Goal: Find contact information: Find contact information

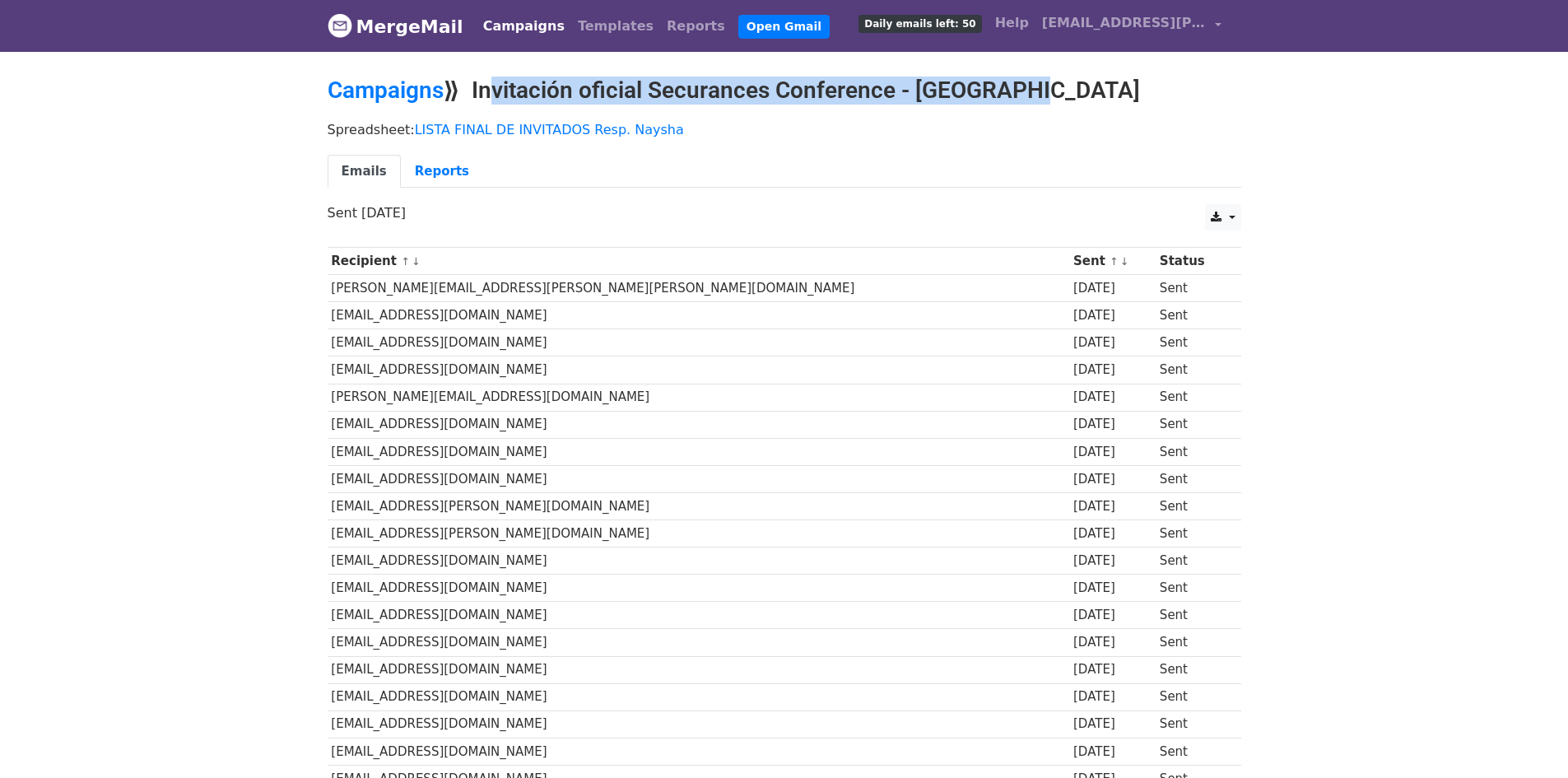
copy h2 "Invitación oficial Securances Conference - [GEOGRAPHIC_DATA]"
drag, startPoint x: 0, startPoint y: 0, endPoint x: 1057, endPoint y: 96, distance: 1061.4
click at [1057, 96] on h2 "Campaigns ⟫ Invitación oficial Securances Conference - Arequipa" at bounding box center [784, 90] width 914 height 28
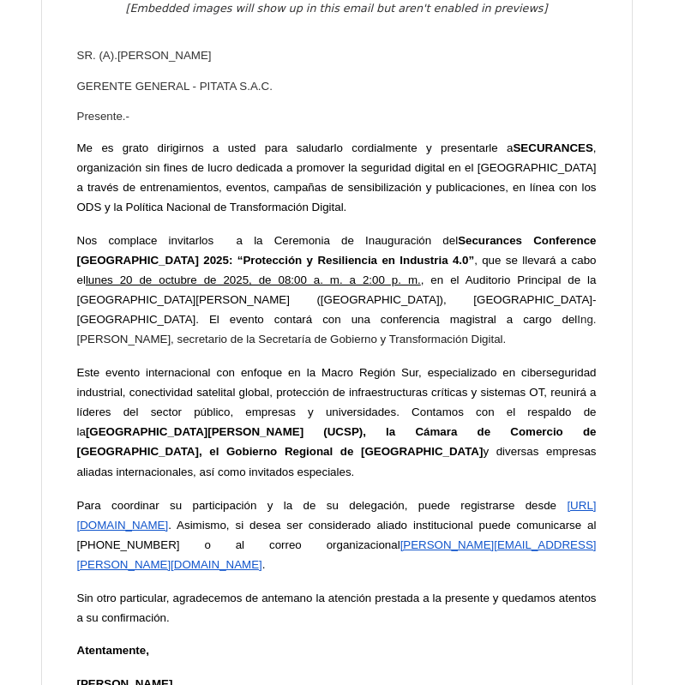
scroll to position [54237, 0]
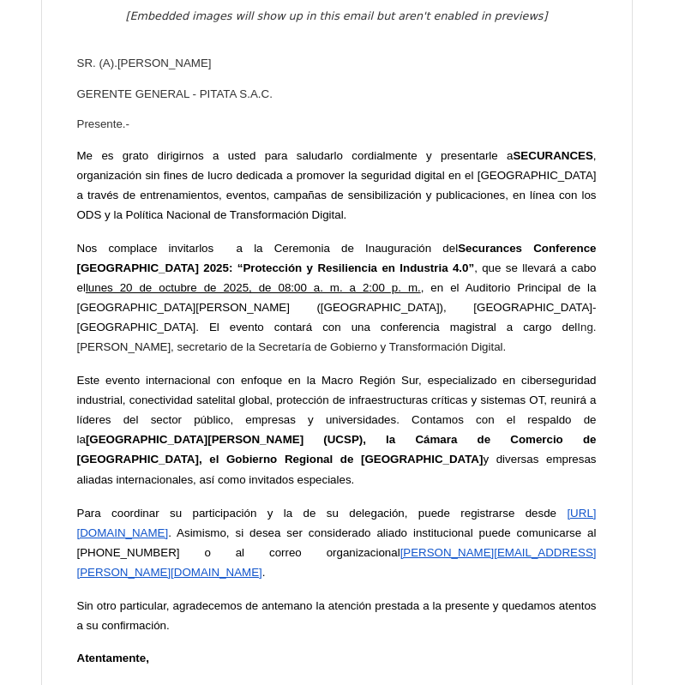
copy font "[EMAIL_ADDRESS][DOMAIN_NAME]"
drag, startPoint x: 107, startPoint y: 179, endPoint x: 272, endPoint y: 174, distance: 164.8
